Goal: Task Accomplishment & Management: Manage account settings

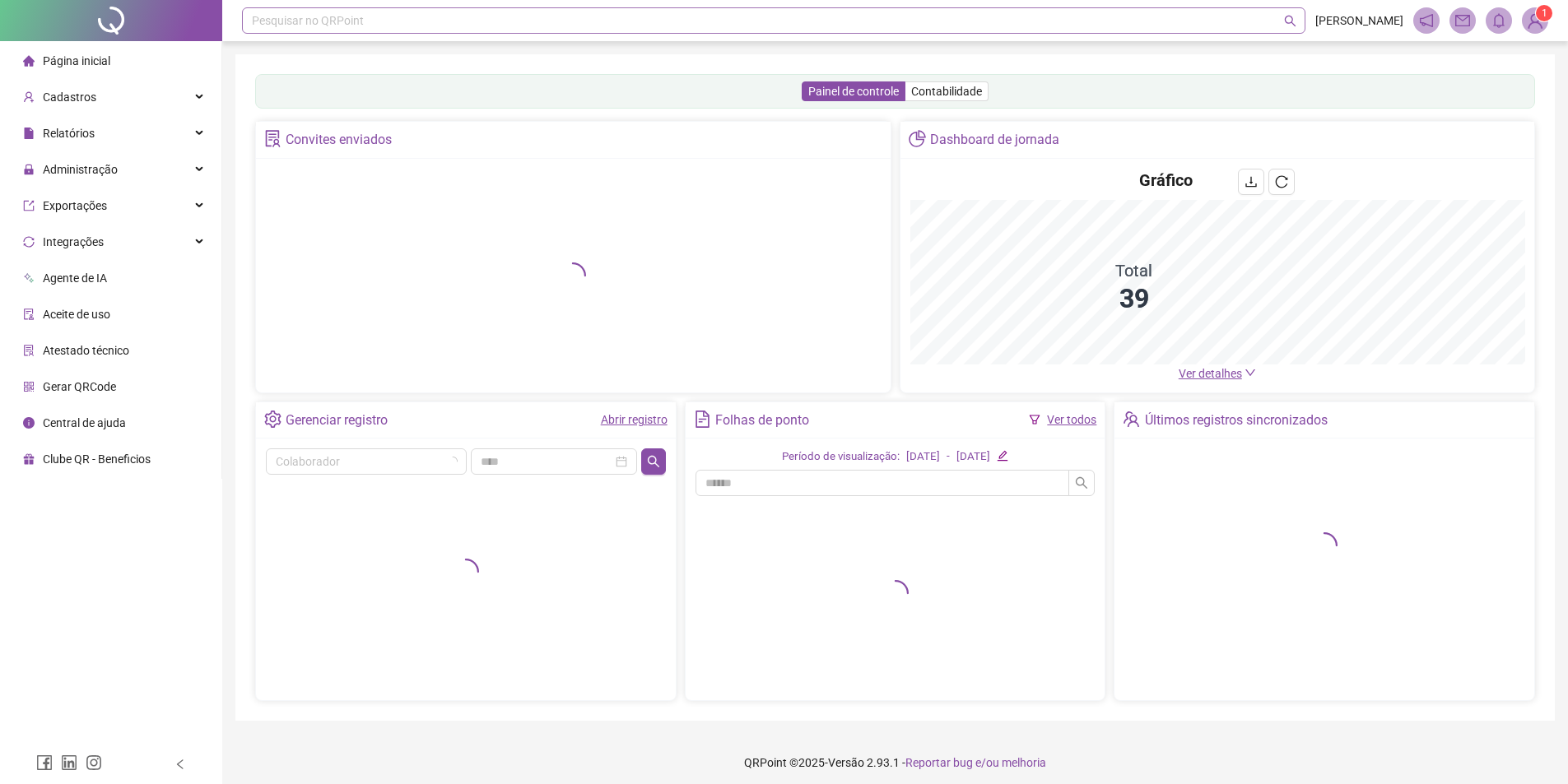
click at [349, 21] on div "Pesquisar no QRPoint" at bounding box center [774, 21] width 1064 height 27
click at [134, 89] on div "Cadastros" at bounding box center [110, 97] width 215 height 33
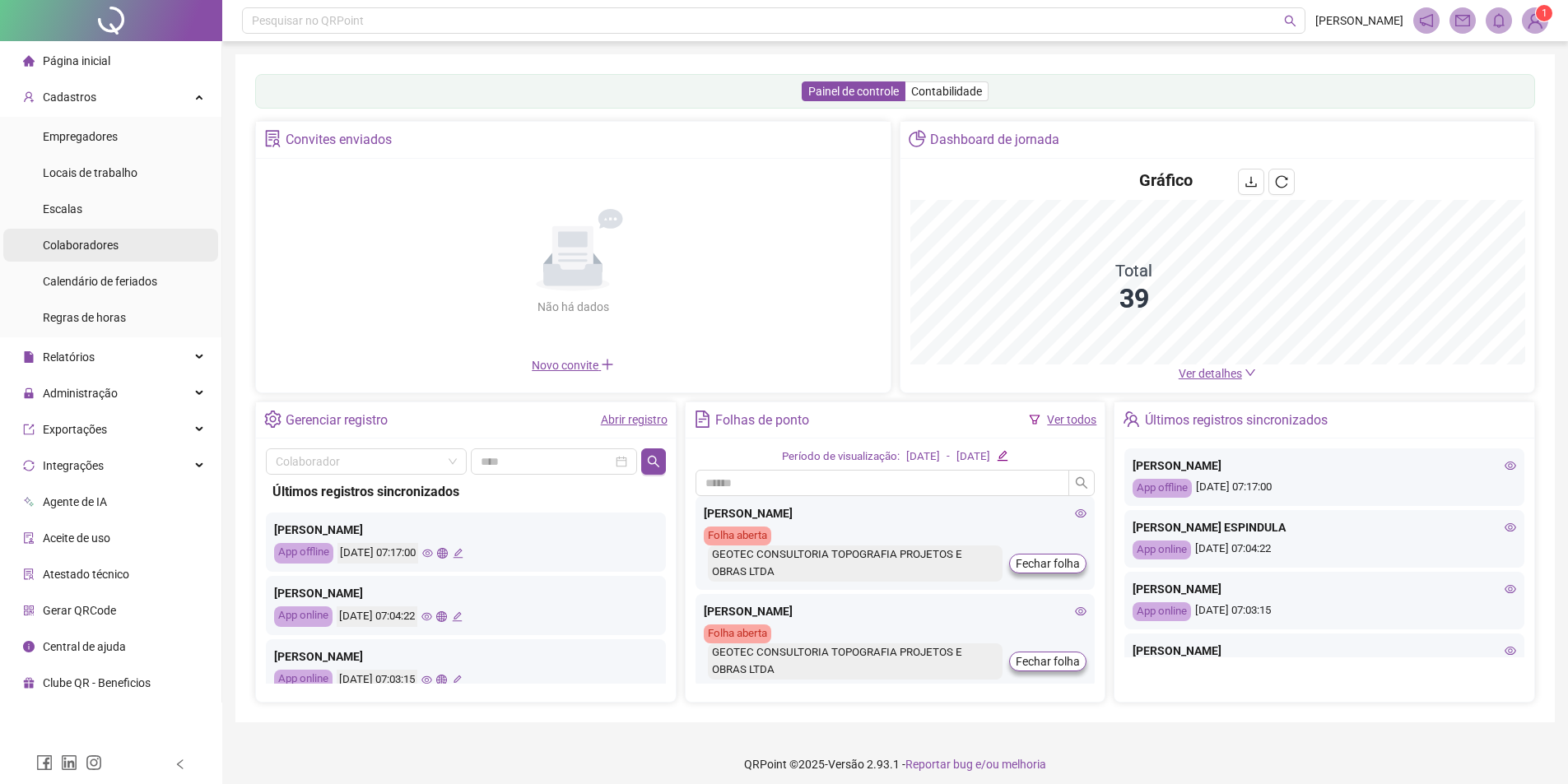
click at [152, 247] on li "Colaboradores" at bounding box center [110, 245] width 215 height 33
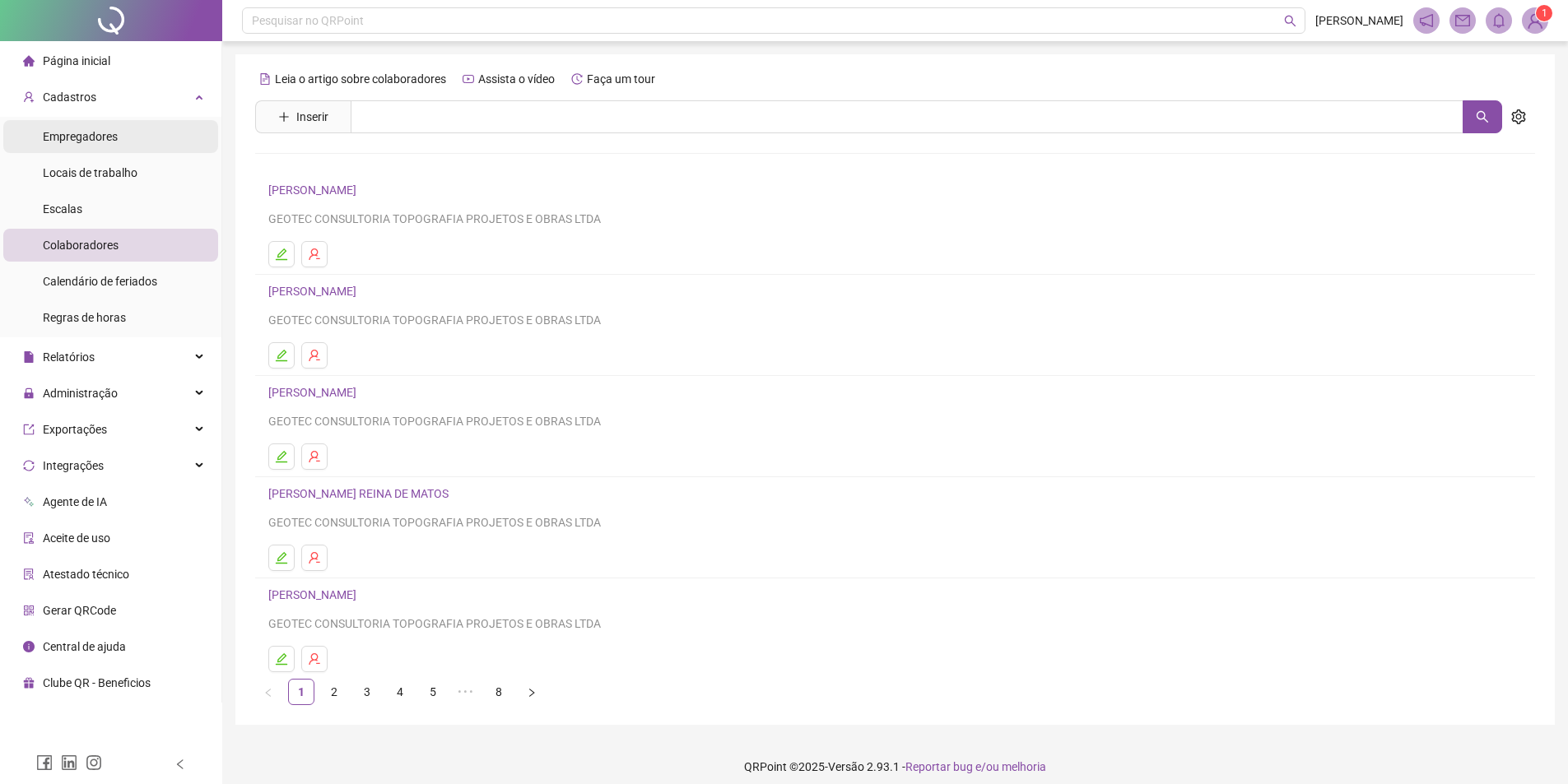
click at [82, 130] on span "Empregadores" at bounding box center [80, 136] width 75 height 13
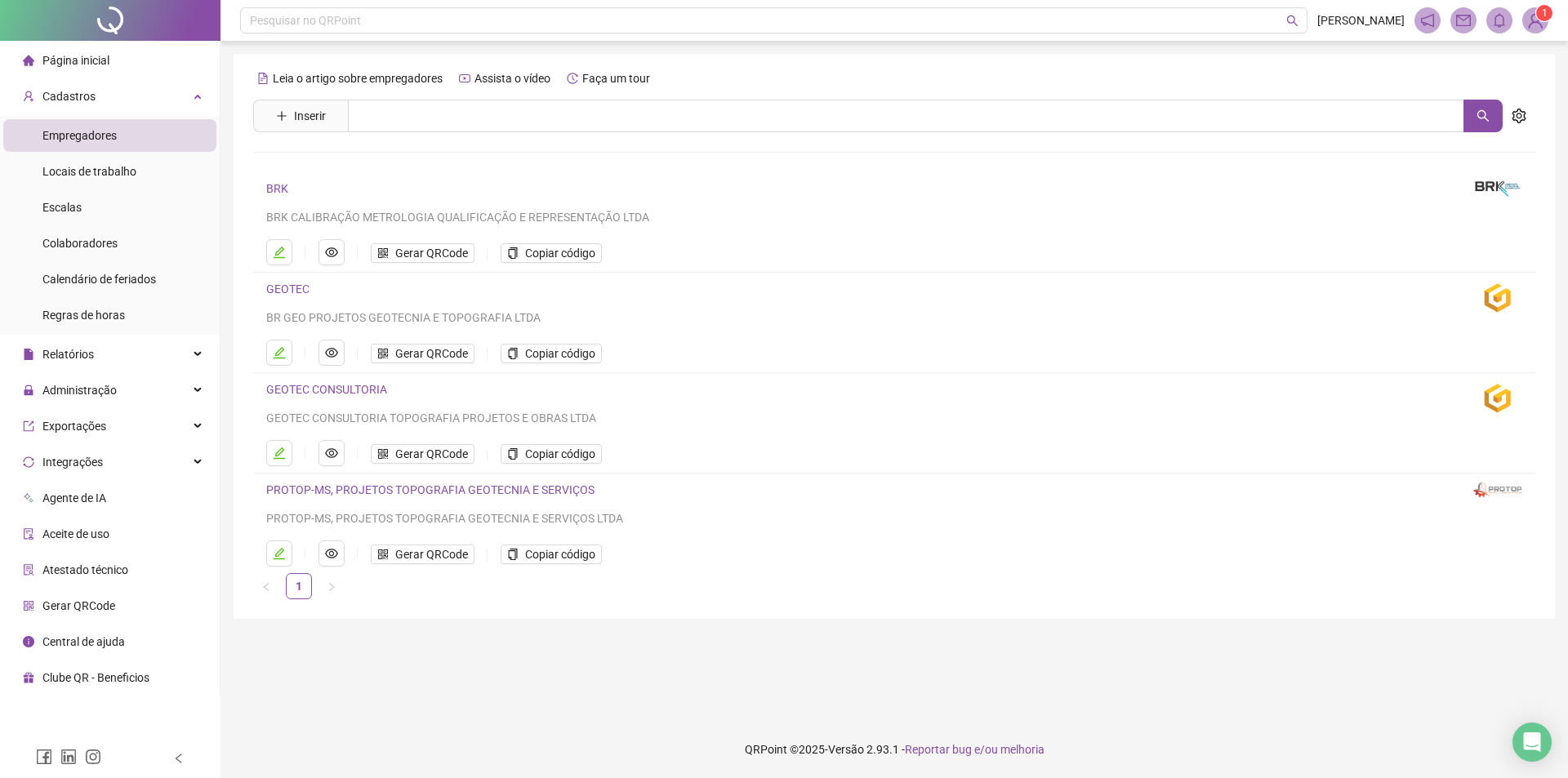
click at [428, 465] on ul "Gerar QRCode Copiar código" at bounding box center [860, 453] width 1187 height 26
click at [433, 461] on span "Gerar QRCode" at bounding box center [431, 454] width 73 height 18
click at [85, 242] on span "Colaboradores" at bounding box center [80, 243] width 75 height 13
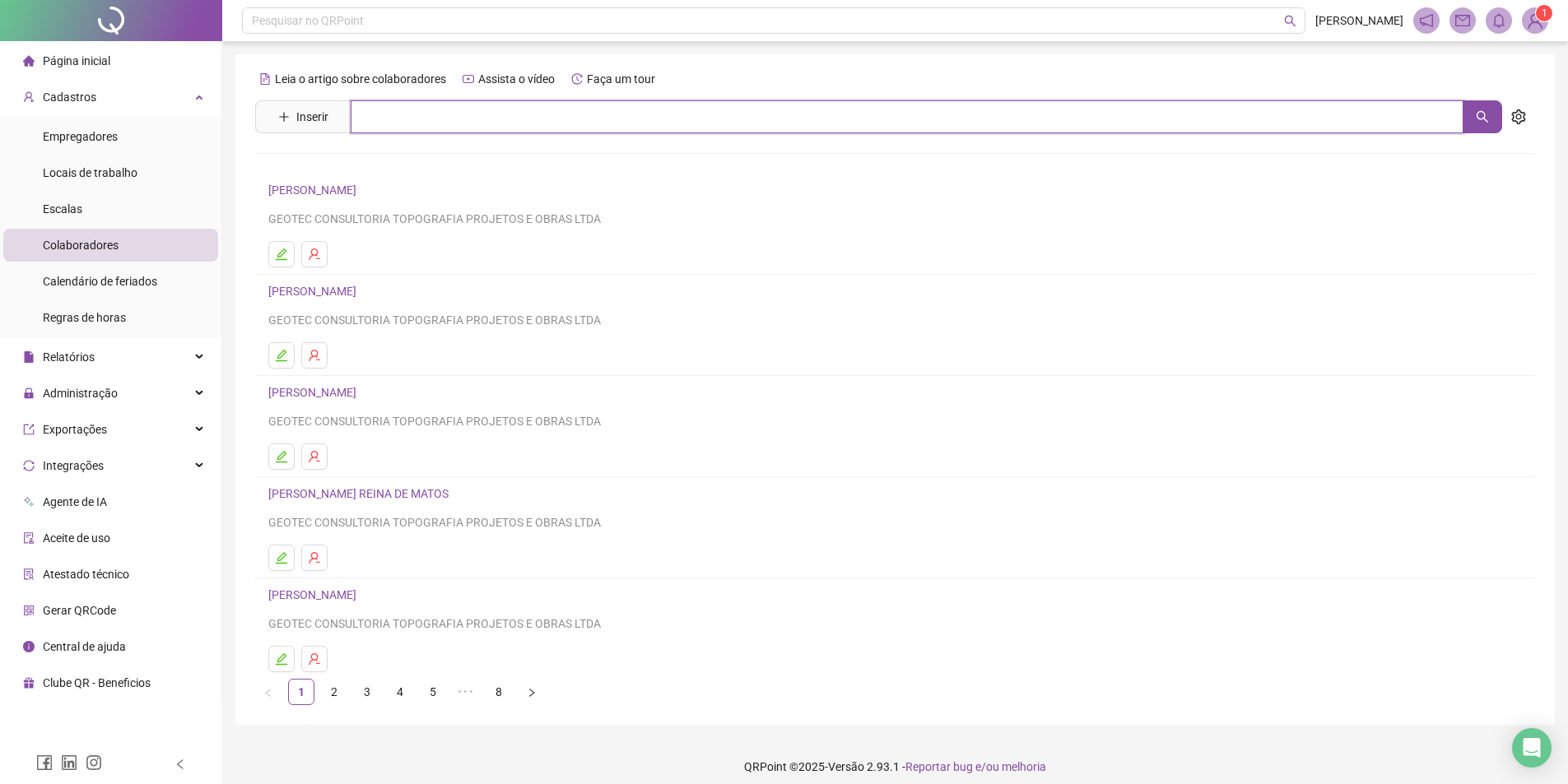
click at [445, 122] on input "text" at bounding box center [907, 116] width 1113 height 33
type input "***"
click at [346, 159] on link "[PERSON_NAME]" at bounding box center [330, 165] width 88 height 13
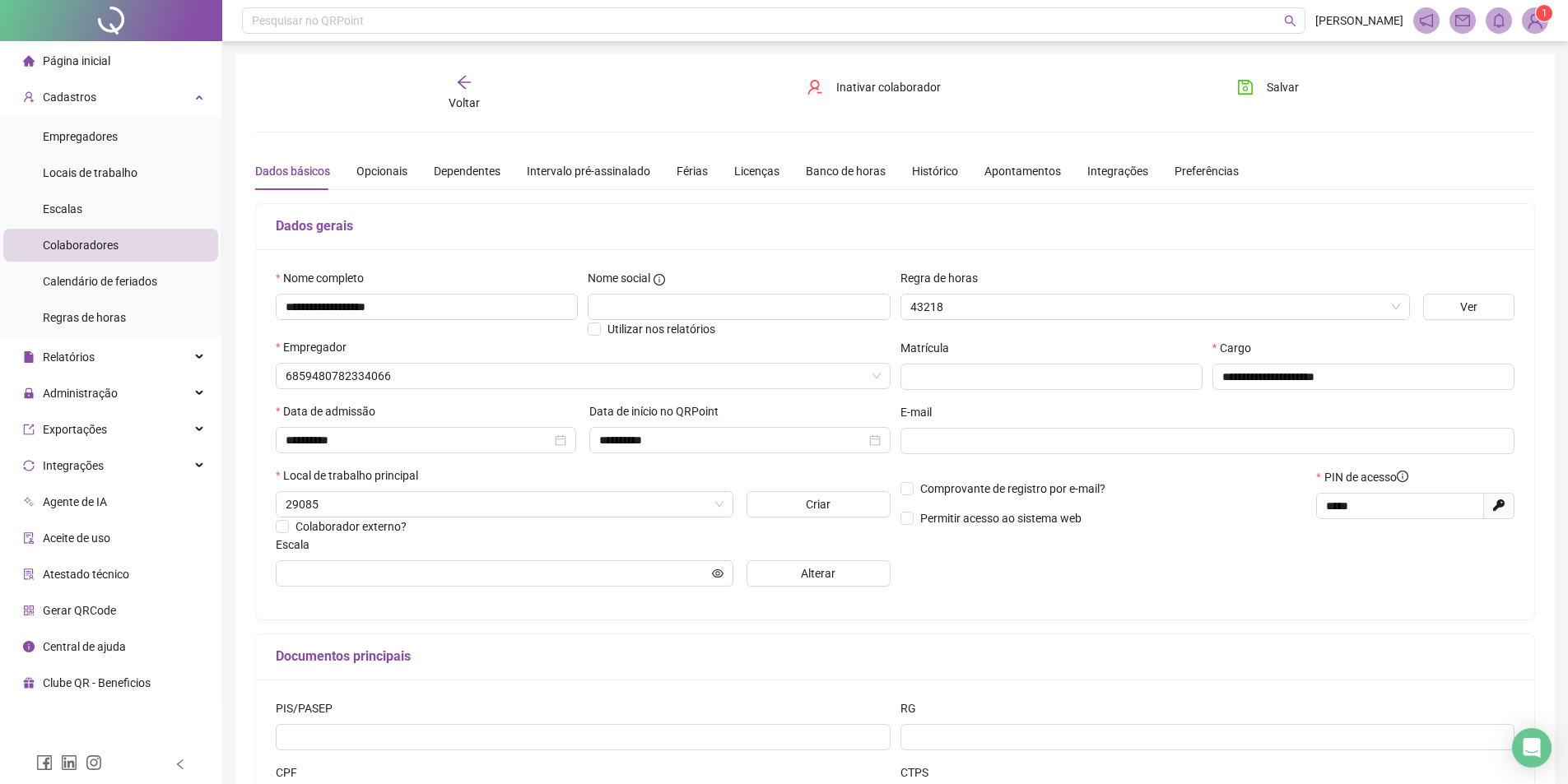
type input "**********"
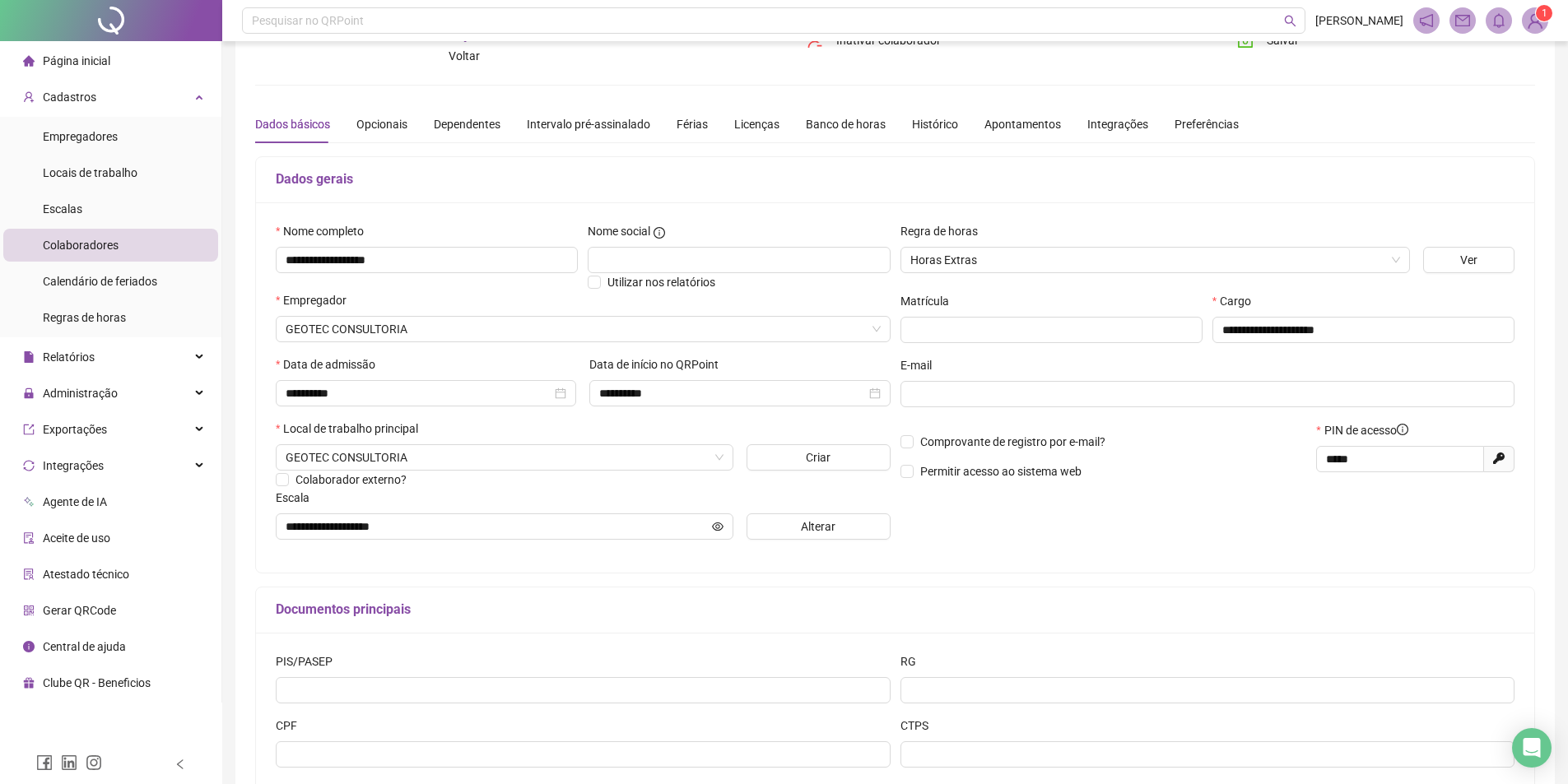
scroll to position [155, 0]
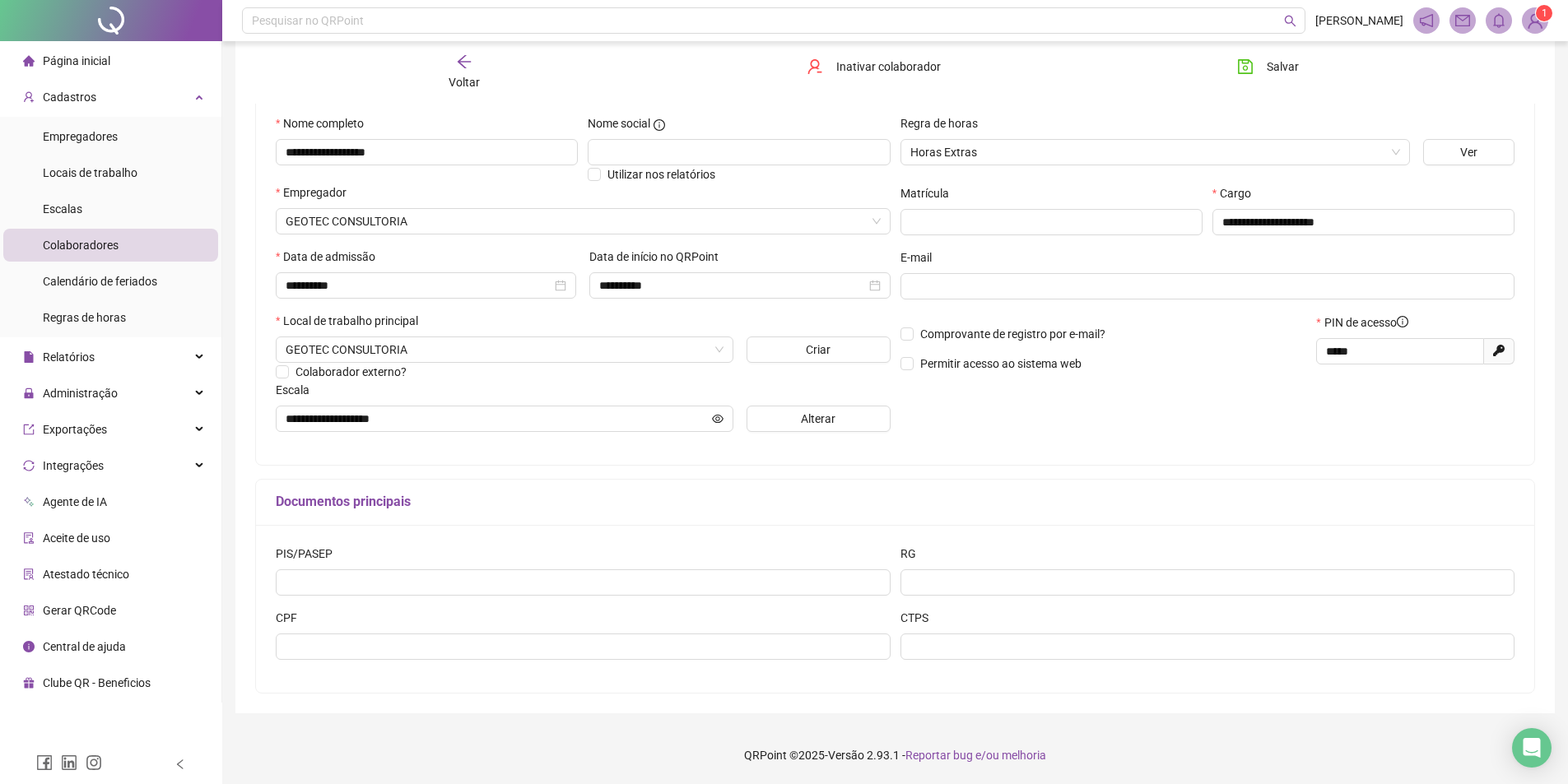
click at [1159, 683] on div "PIS/PASEP RG CPF CTPS" at bounding box center [895, 609] width 1279 height 168
